Goal: Task Accomplishment & Management: Manage account settings

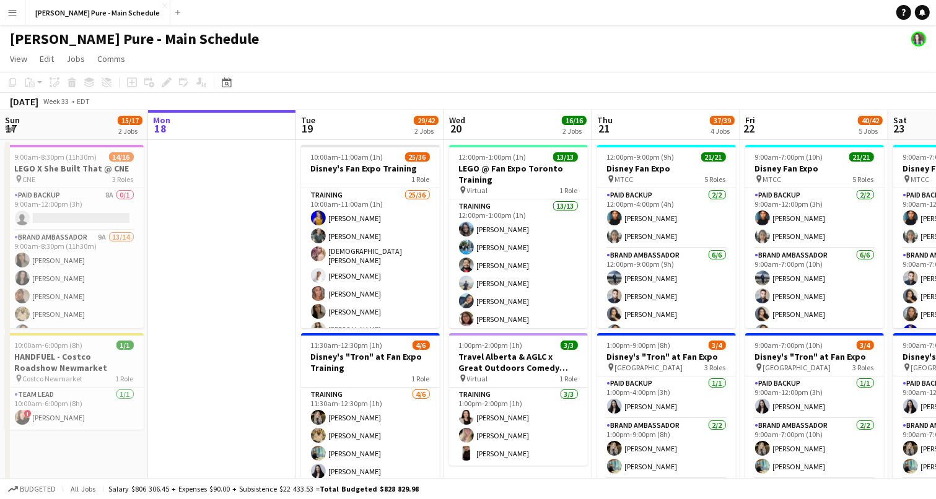
click at [328, 131] on app-board-header-date "Tue 19 29/42 2 Jobs" at bounding box center [370, 125] width 148 height 30
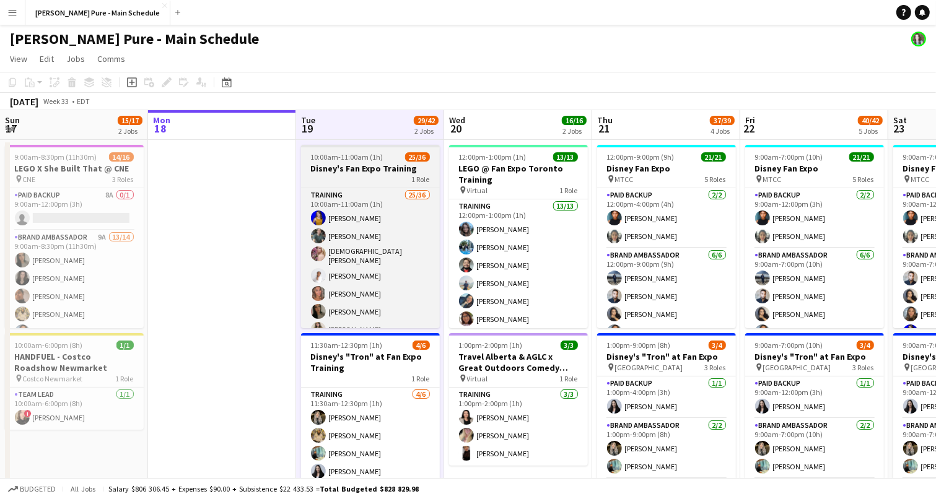
click at [344, 160] on span "10:00am-11:00am (1h)" at bounding box center [347, 156] width 72 height 9
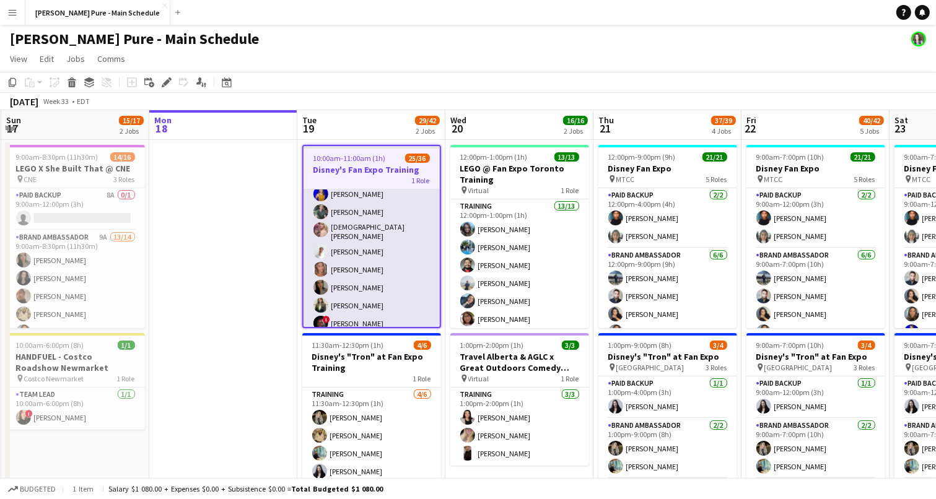
scroll to position [19, 0]
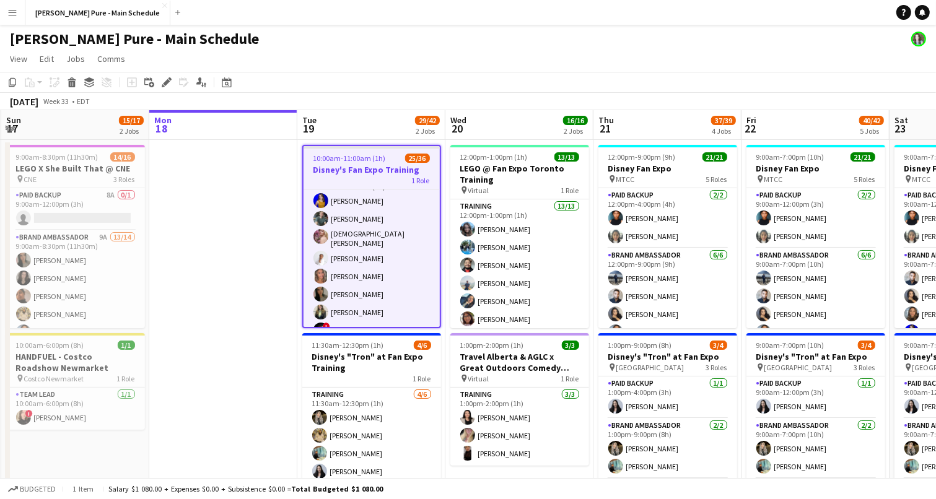
click at [367, 162] on span "10:00am-11:00am (1h)" at bounding box center [349, 158] width 72 height 9
click at [367, 162] on app-job-card "10:00am-11:00am (1h) 25/36 Disney's Fan Expo Training 1 Role Training 25/36 10:…" at bounding box center [371, 236] width 139 height 183
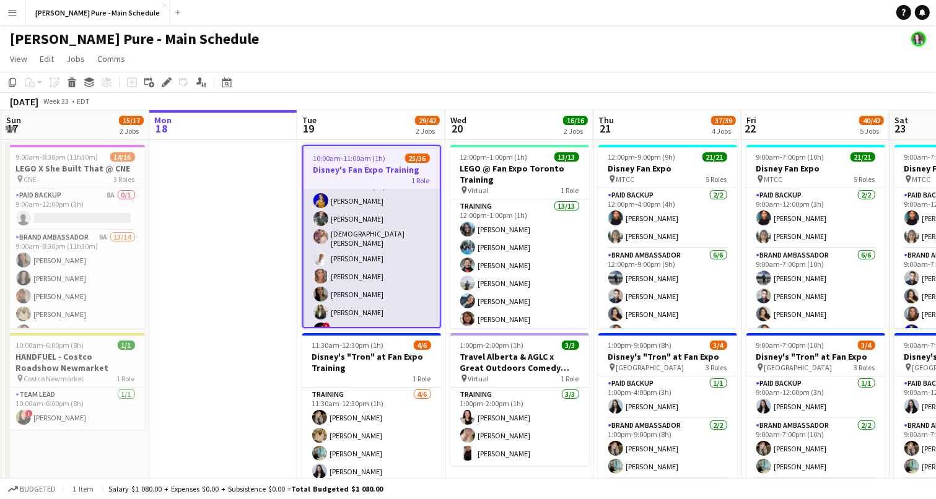
click at [373, 209] on app-card-role "Training 25/36 10:00am-11:00am (1h) [PERSON_NAME] [PERSON_NAME] [PERSON_NAME] […" at bounding box center [371, 508] width 136 height 674
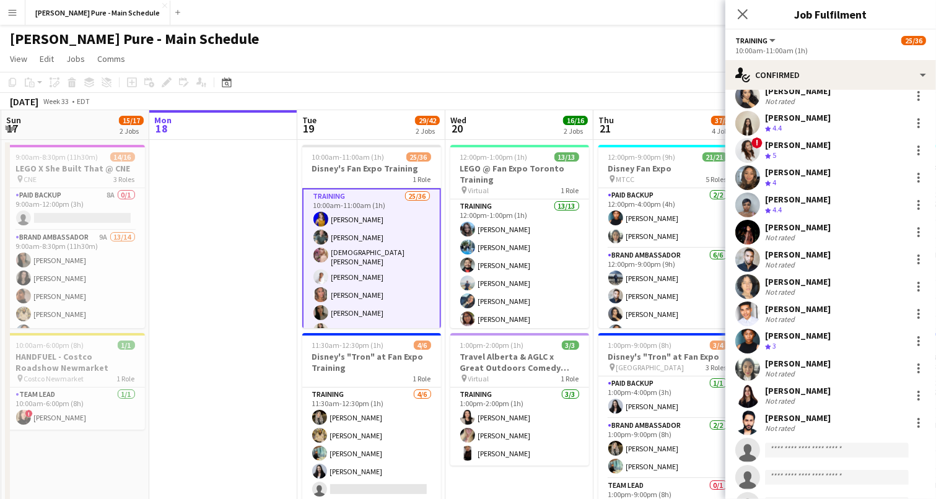
scroll to position [383, 0]
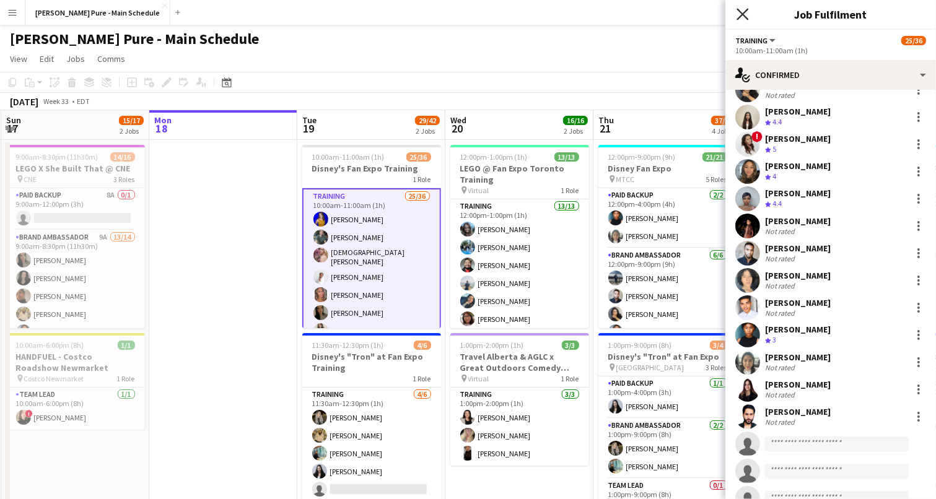
click at [742, 17] on icon "Close pop-in" at bounding box center [742, 14] width 12 height 12
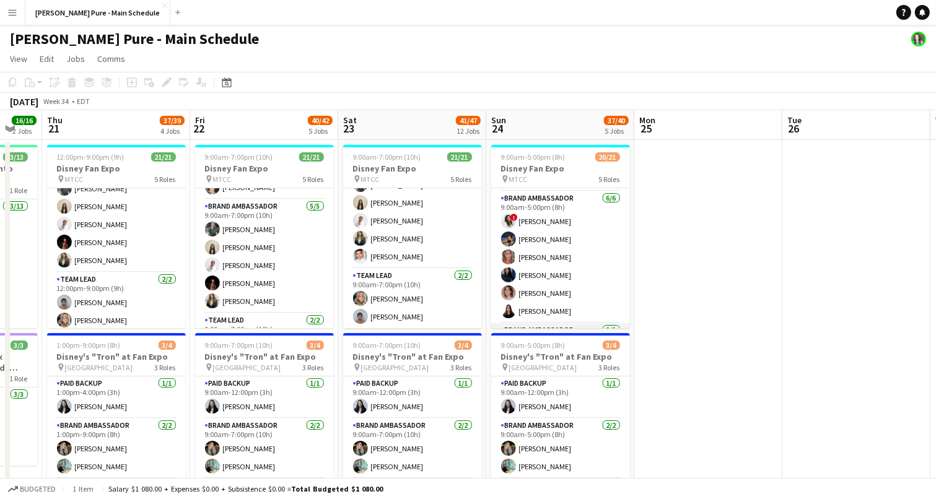
scroll to position [185, 0]
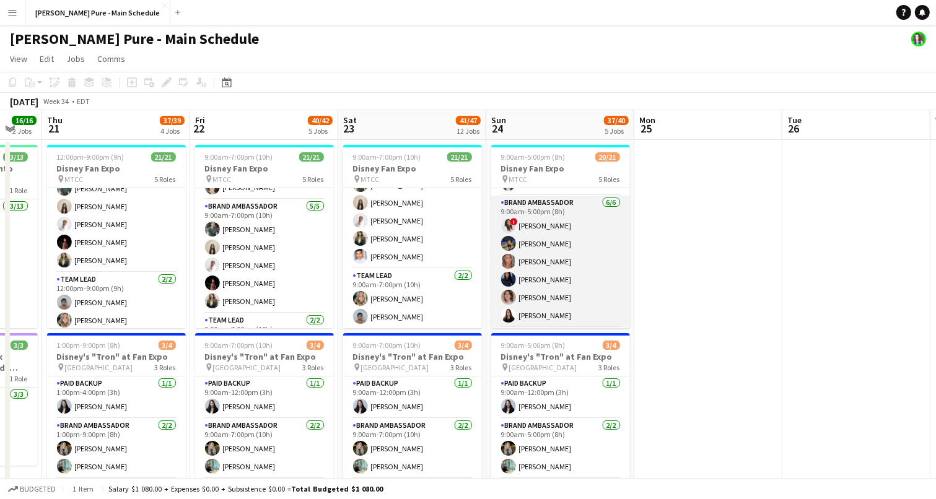
click at [546, 316] on app-card-role "Brand Ambassador [DATE] 9:00am-5:00pm (8h) ! [PERSON_NAME] [PERSON_NAME] [PERSO…" at bounding box center [560, 262] width 139 height 132
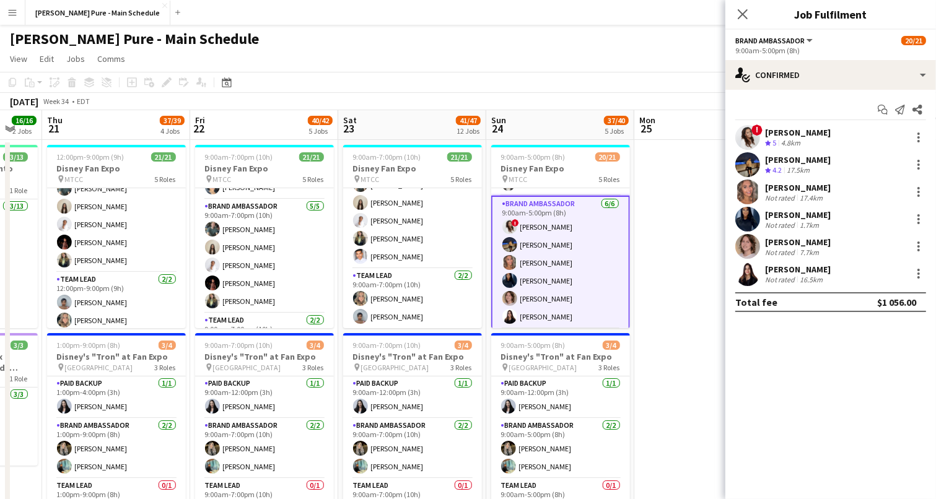
click at [786, 267] on div "[PERSON_NAME]" at bounding box center [798, 269] width 66 height 11
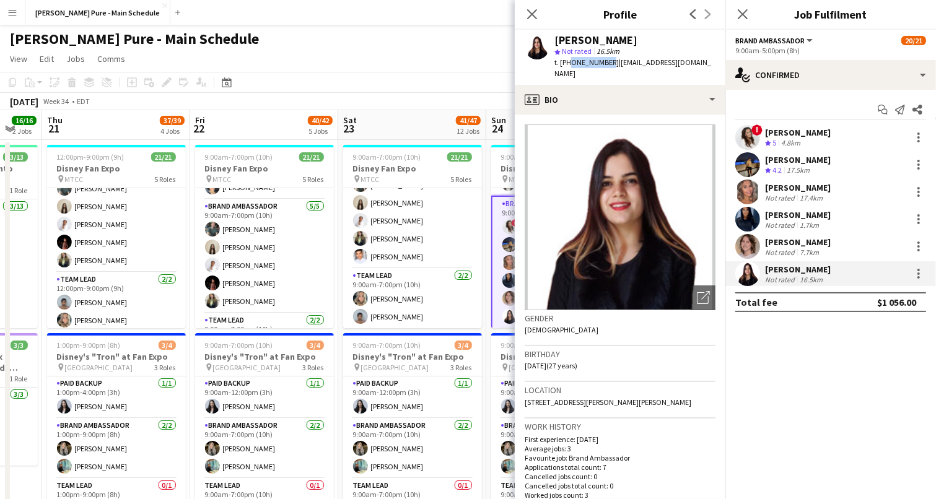
drag, startPoint x: 568, startPoint y: 63, endPoint x: 603, endPoint y: 63, distance: 34.7
click at [603, 63] on span "t. [PHONE_NUMBER]" at bounding box center [586, 62] width 64 height 9
copy span "4164274469"
drag, startPoint x: 609, startPoint y: 61, endPoint x: 689, endPoint y: 62, distance: 79.3
click at [689, 63] on span "| [EMAIL_ADDRESS][DOMAIN_NAME]" at bounding box center [632, 68] width 157 height 20
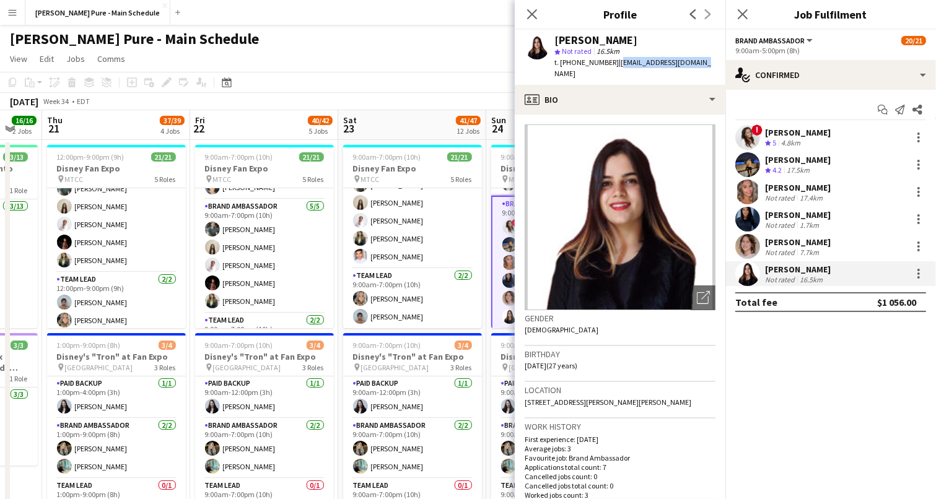
copy span "[EMAIL_ADDRESS][DOMAIN_NAME]"
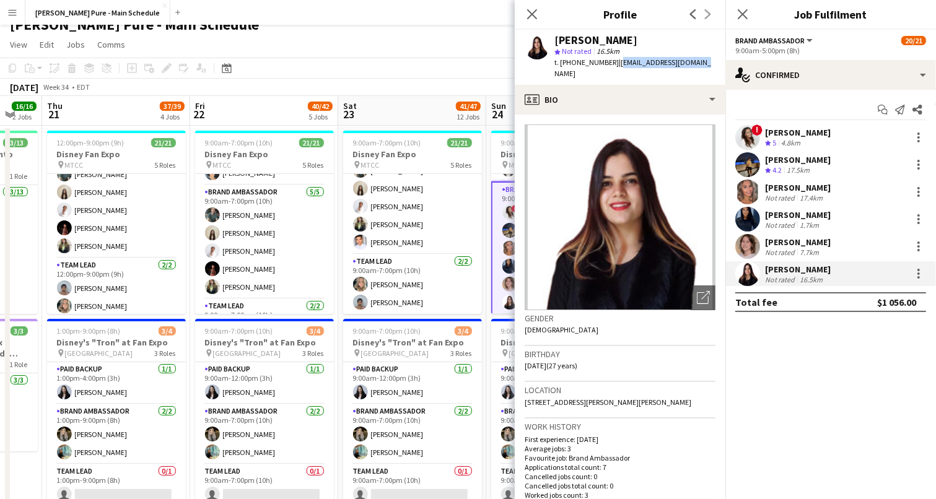
scroll to position [14, 0]
click at [526, 6] on div "Close pop-in" at bounding box center [532, 14] width 35 height 28
click at [533, 12] on icon "Close pop-in" at bounding box center [532, 14] width 12 height 12
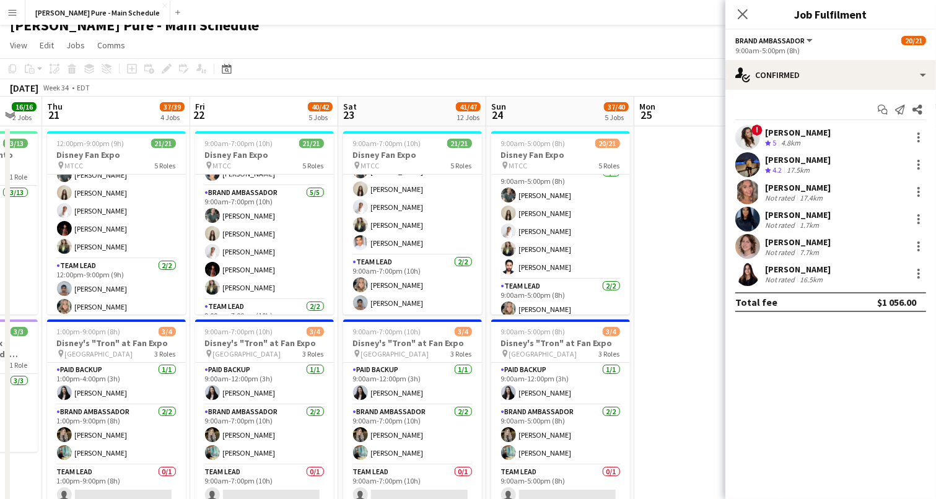
scroll to position [360, 0]
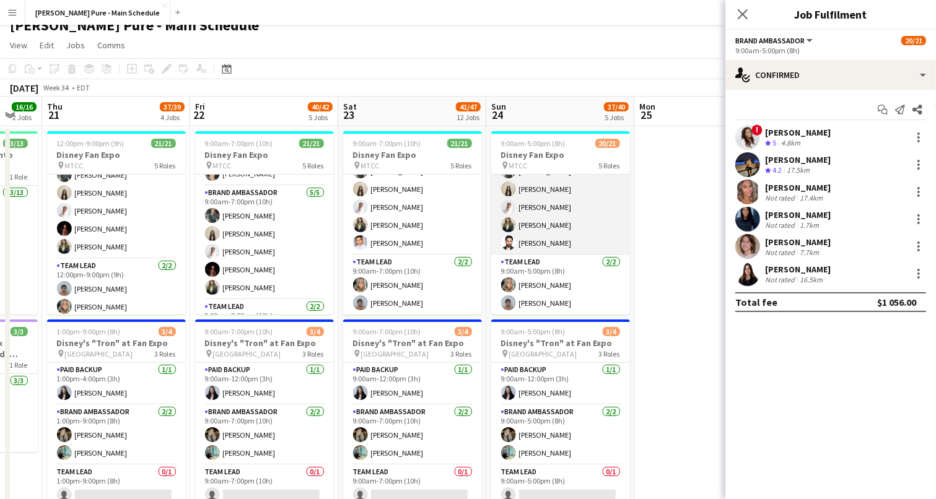
click at [575, 226] on app-card-role "Brand Ambassador [DATE] 9:00am-5:00pm (8h) [PERSON_NAME] [PERSON_NAME] [PERSON_…" at bounding box center [560, 198] width 139 height 114
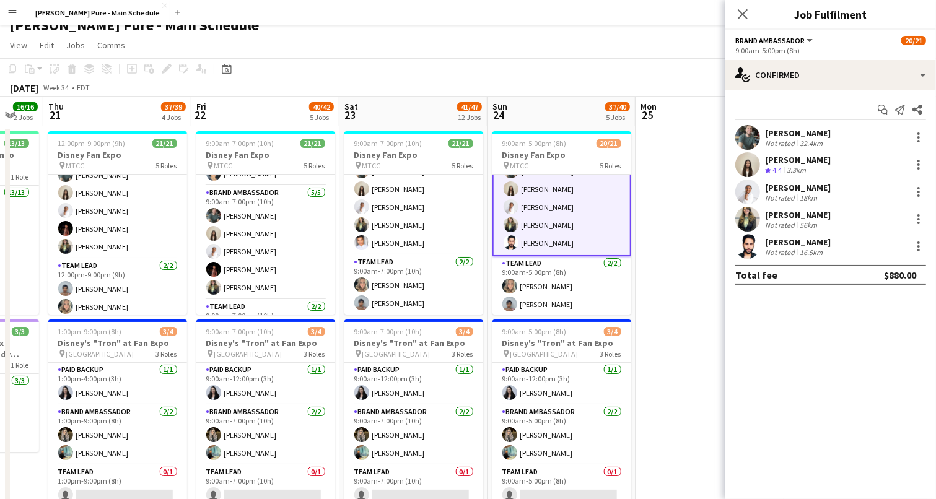
click at [772, 245] on div "[PERSON_NAME]" at bounding box center [798, 242] width 66 height 11
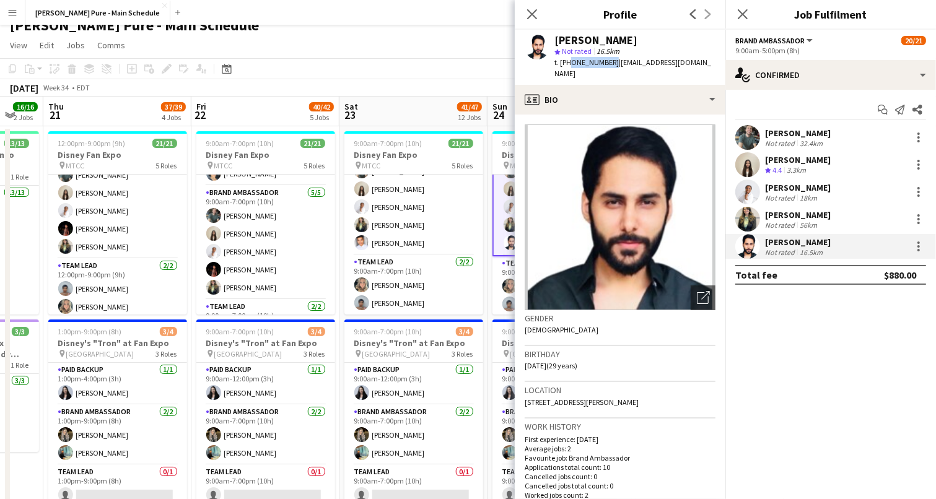
drag, startPoint x: 567, startPoint y: 66, endPoint x: 604, endPoint y: 64, distance: 37.9
click at [605, 64] on span "t. [PHONE_NUMBER]" at bounding box center [586, 62] width 64 height 9
copy span "4164284977"
drag, startPoint x: 609, startPoint y: 63, endPoint x: 686, endPoint y: 63, distance: 77.4
click at [686, 63] on div "[PERSON_NAME] star Not rated 16.5km t. [PHONE_NUMBER] | [EMAIL_ADDRESS][DOMAIN_…" at bounding box center [620, 57] width 211 height 55
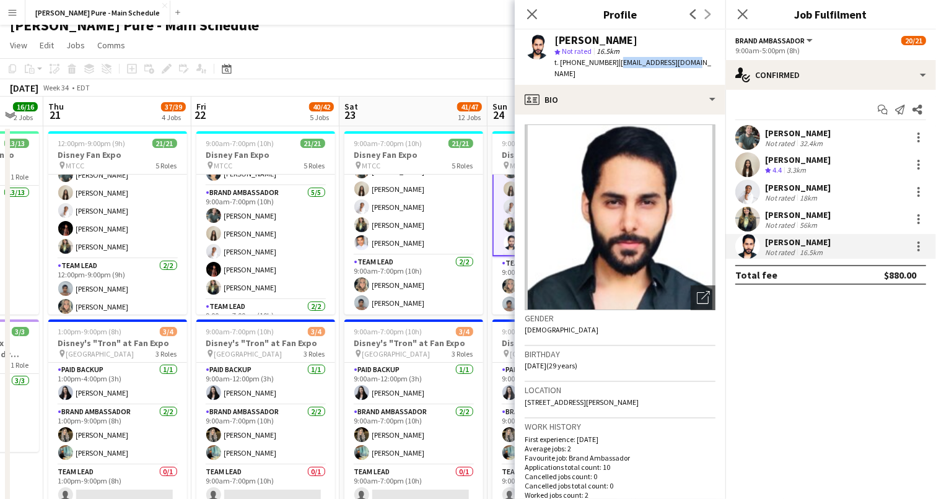
copy span "[EMAIL_ADDRESS][DOMAIN_NAME]"
drag, startPoint x: 523, startPoint y: 392, endPoint x: 582, endPoint y: 394, distance: 59.5
click at [582, 394] on app-crew-profile-bio "Open photos pop-in Gender [DEMOGRAPHIC_DATA] Birthday [DEMOGRAPHIC_DATA] (29 ye…" at bounding box center [620, 307] width 211 height 385
copy span "[STREET_ADDRESS][PERSON_NAME]"
click at [529, 12] on icon at bounding box center [532, 14] width 12 height 12
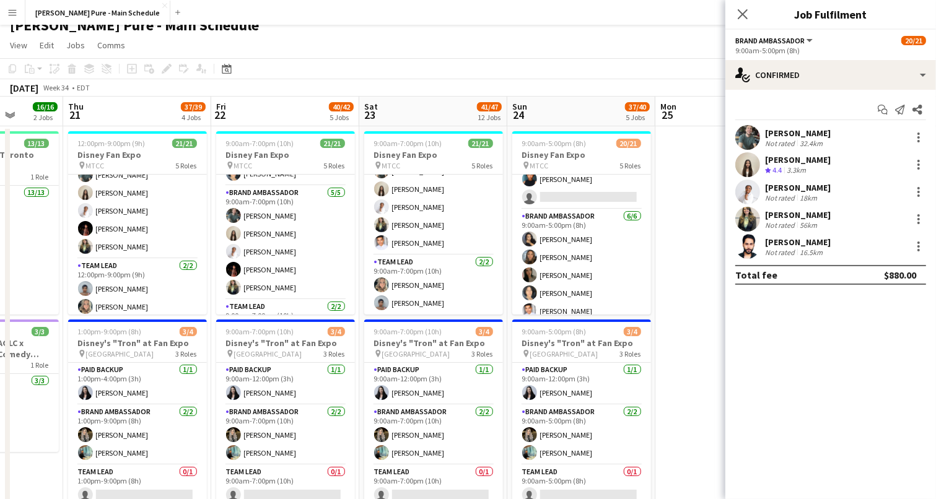
scroll to position [0, 0]
